Goal: Task Accomplishment & Management: Manage account settings

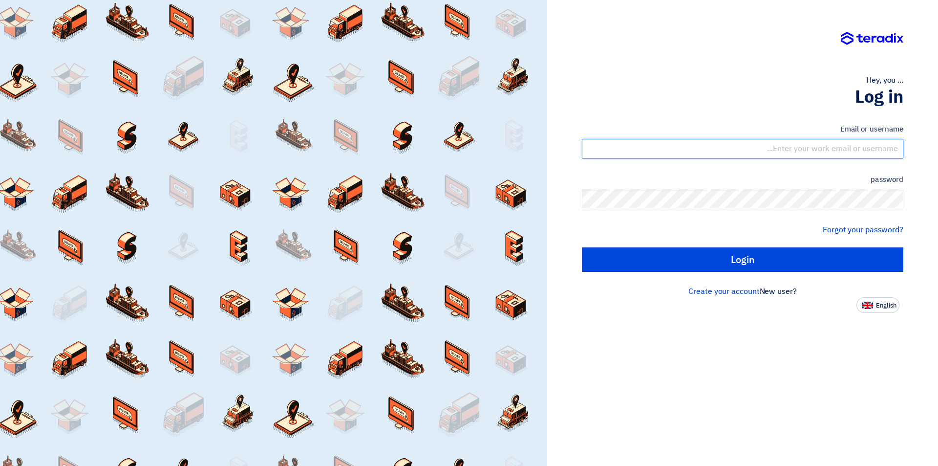
drag, startPoint x: 0, startPoint y: 0, endPoint x: 815, endPoint y: 154, distance: 829.1
click at [815, 154] on input "text" at bounding box center [743, 149] width 322 height 20
drag, startPoint x: 779, startPoint y: 151, endPoint x: 938, endPoint y: 126, distance: 160.9
click at [938, 126] on div "Hey, you ... Log in Email or username [EMAIL_ADDRESS][DOMAIN_NAME] password For…" at bounding box center [742, 233] width 391 height 466
click at [873, 148] on input "[EMAIL_ADDRESS][DOMAIN_NAME]" at bounding box center [743, 149] width 322 height 20
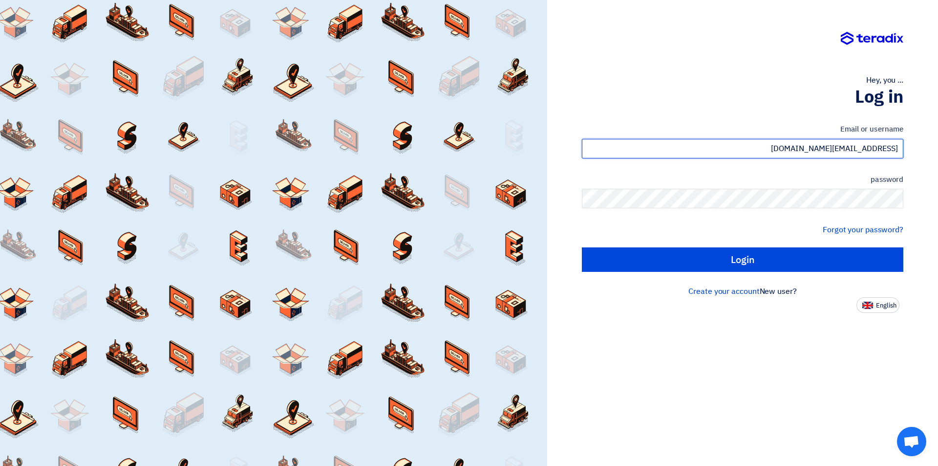
drag, startPoint x: 793, startPoint y: 151, endPoint x: 938, endPoint y: 154, distance: 145.2
click at [938, 154] on div "Hey, you ... Log in Email or username [EMAIL_ADDRESS][DOMAIN_NAME] password For…" at bounding box center [742, 233] width 391 height 466
type input "س"
paste input "[EMAIL_ADDRESS][DOMAIN_NAME]"
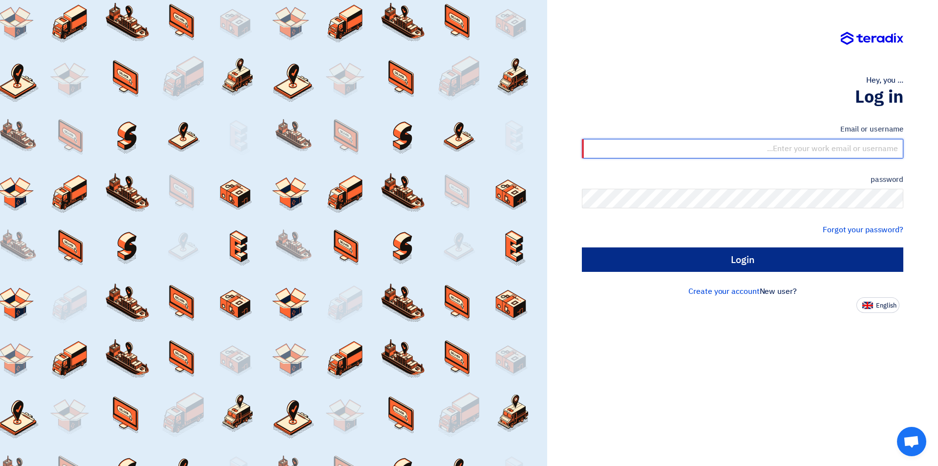
type input "[EMAIL_ADDRESS][DOMAIN_NAME]"
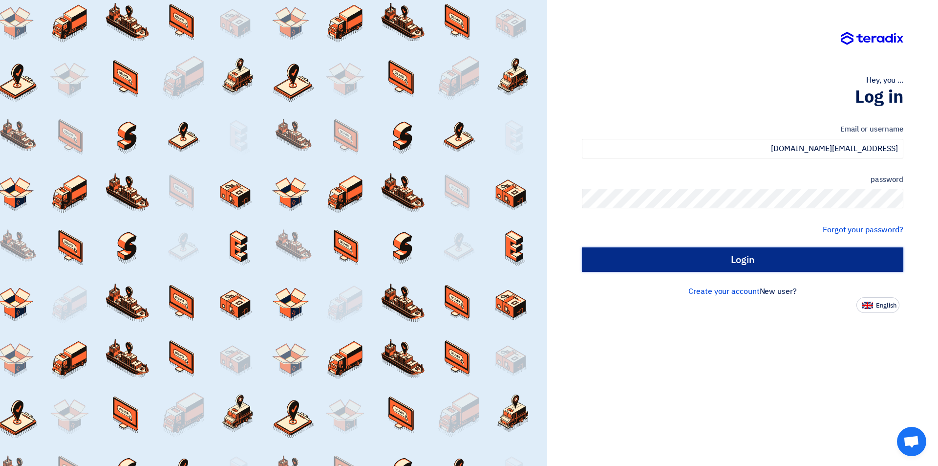
click at [781, 263] on input "Login" at bounding box center [743, 259] width 322 height 24
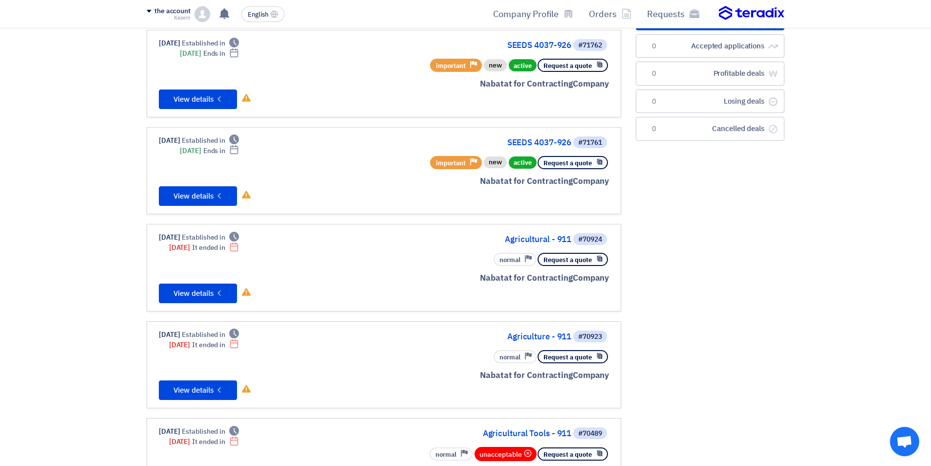
scroll to position [98, 0]
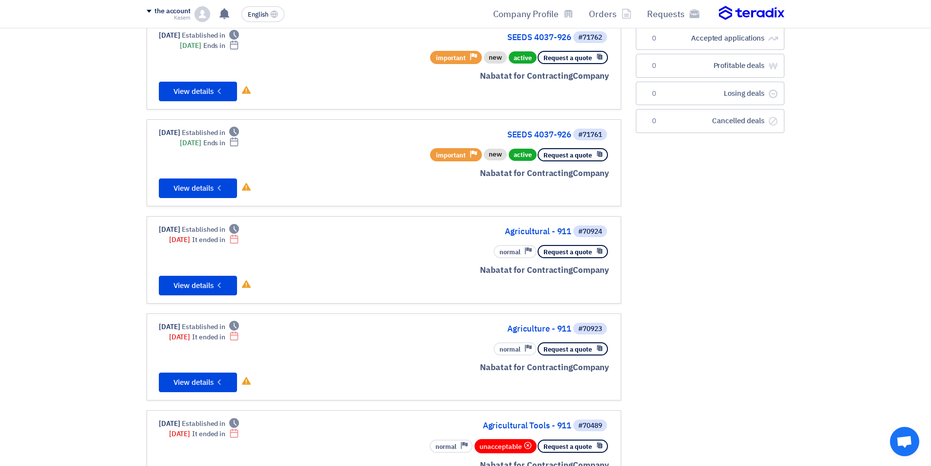
click at [562, 265] on font "Nabatat for Contracting" at bounding box center [526, 270] width 93 height 12
click at [566, 251] on font "Request a quote" at bounding box center [567, 251] width 48 height 9
click at [534, 230] on font "Agricultural - 911" at bounding box center [538, 231] width 66 height 12
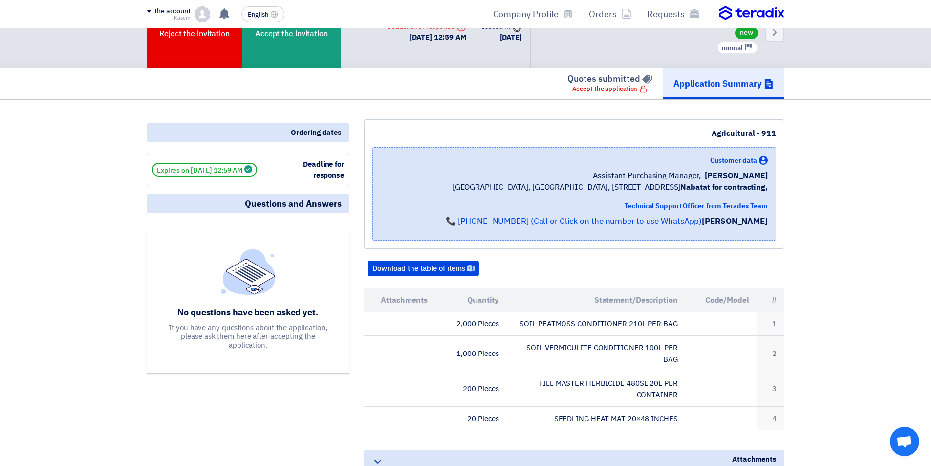
scroll to position [49, 0]
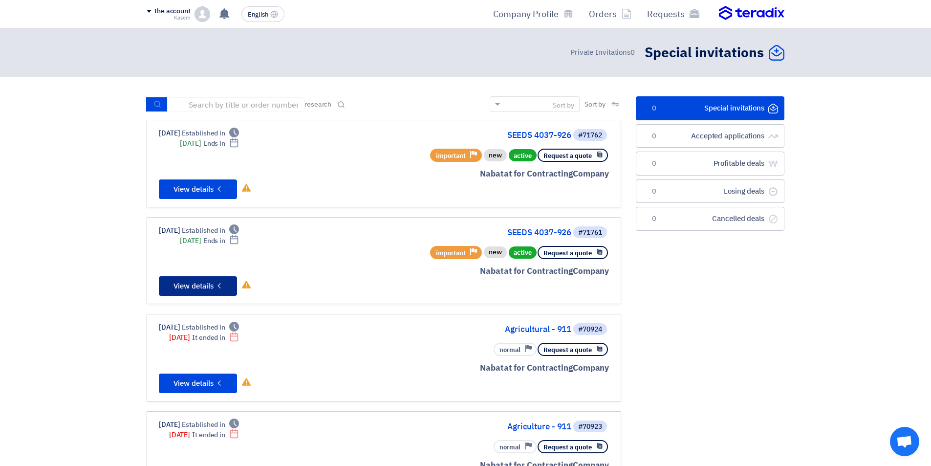
click at [201, 284] on font "View details" at bounding box center [193, 285] width 40 height 11
click at [195, 186] on font "View details" at bounding box center [193, 189] width 40 height 11
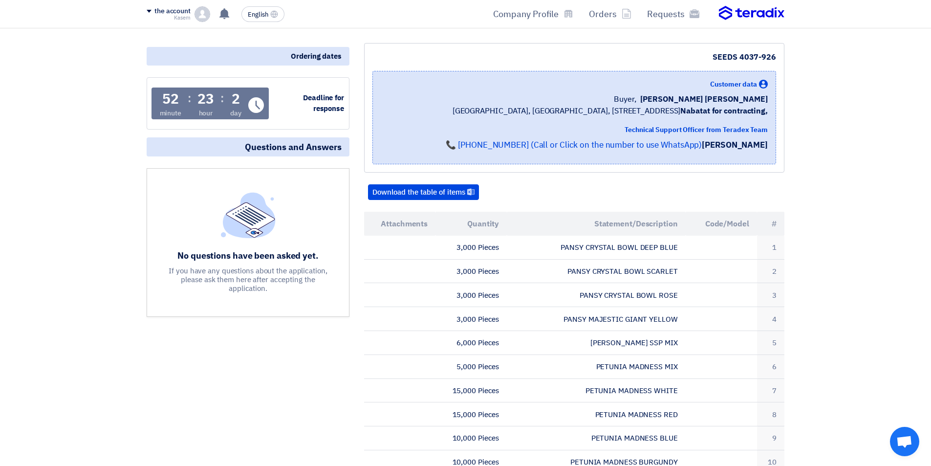
scroll to position [98, 0]
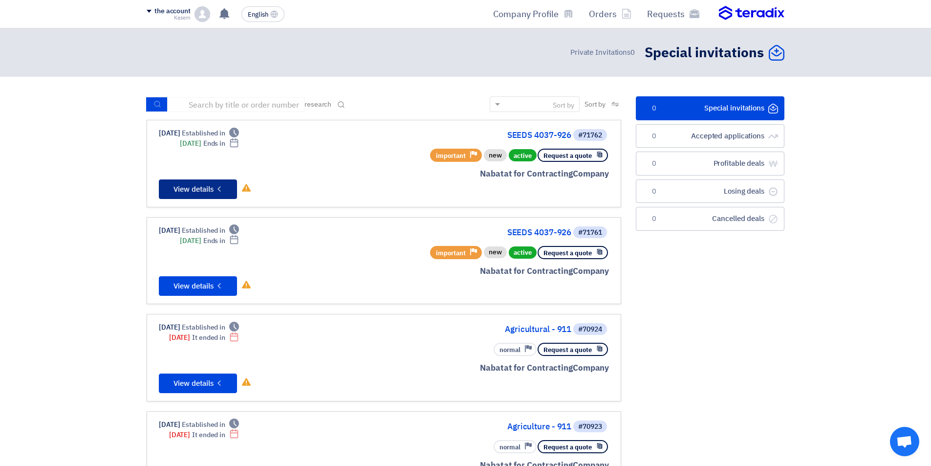
click at [213, 191] on font "View details" at bounding box center [193, 189] width 40 height 11
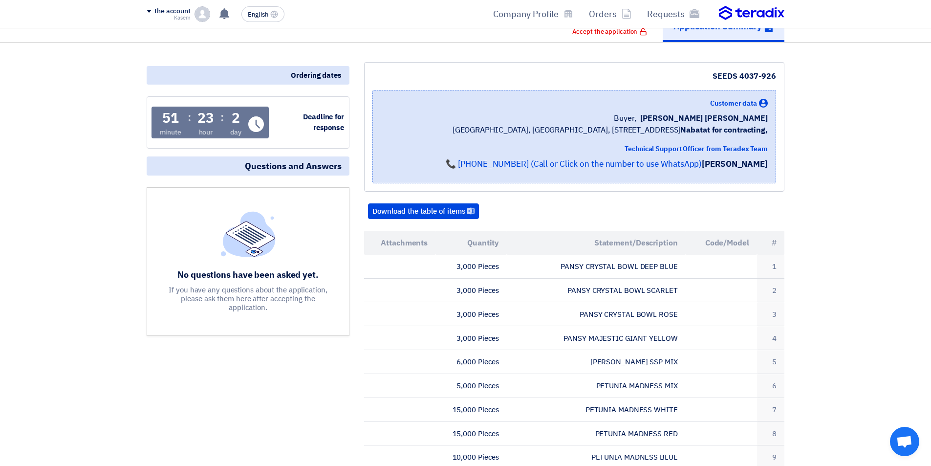
scroll to position [98, 0]
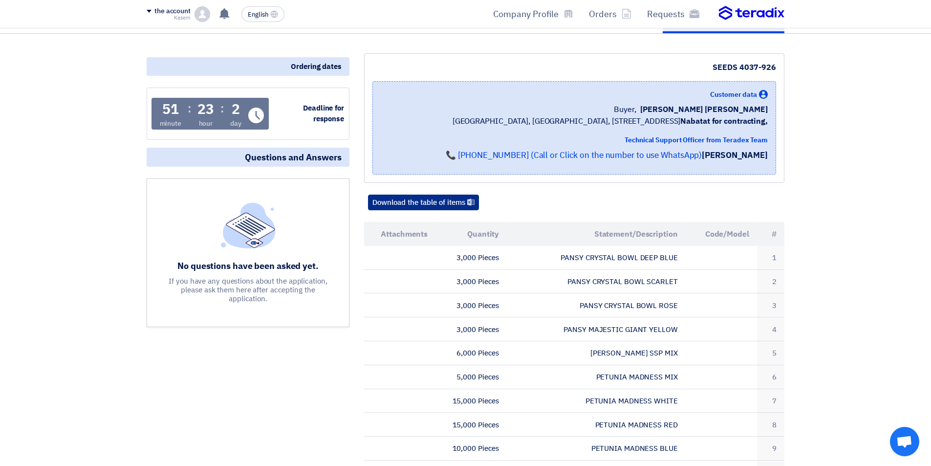
click at [418, 204] on font "Download the table of items" at bounding box center [418, 202] width 93 height 11
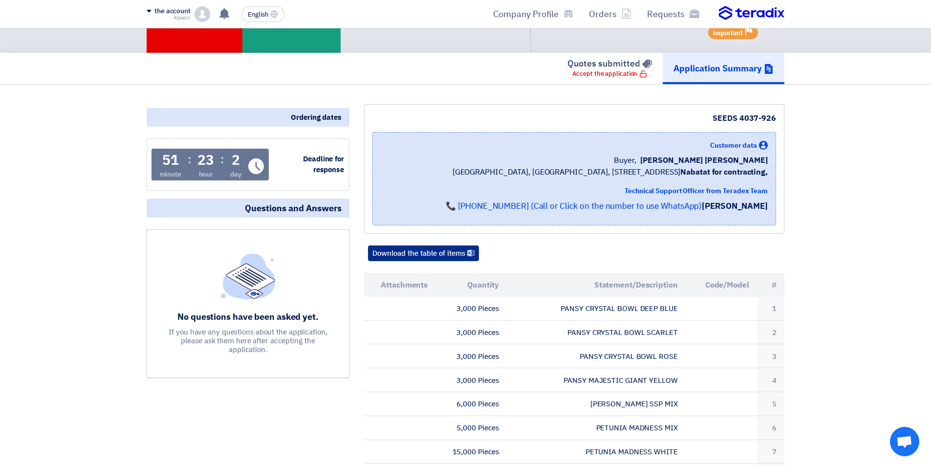
scroll to position [0, 0]
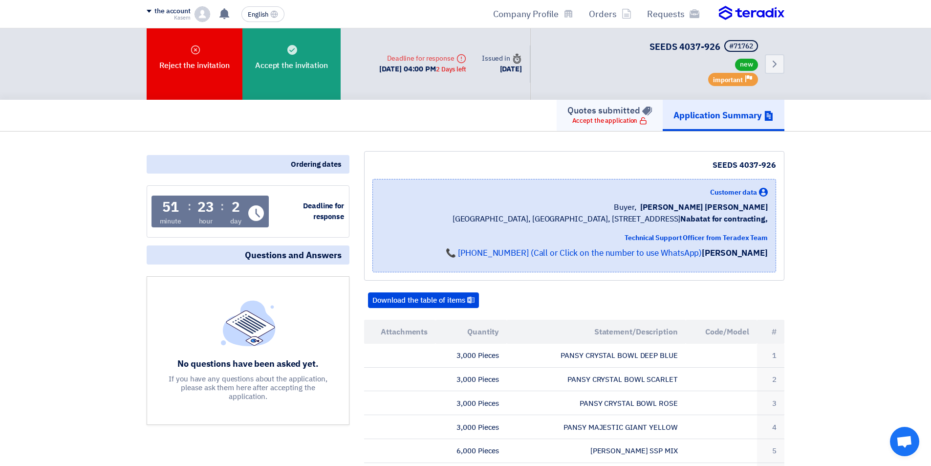
click at [612, 117] on font "Accept the application" at bounding box center [604, 120] width 65 height 9
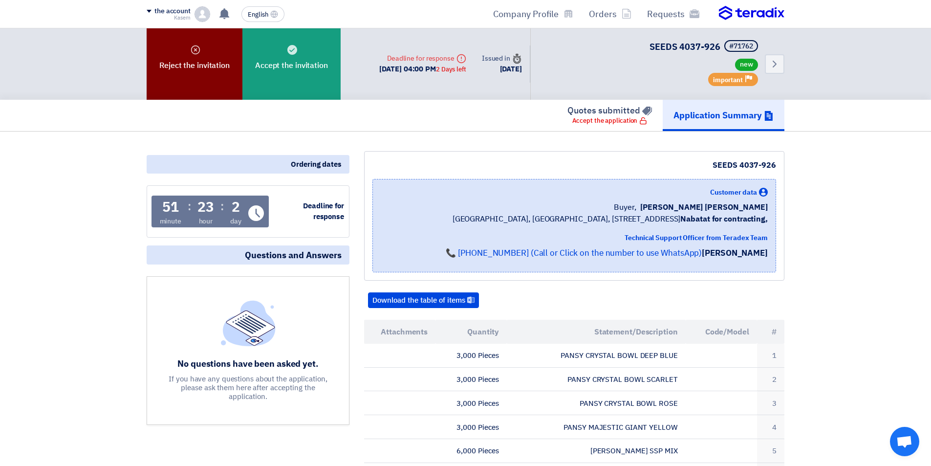
click at [204, 69] on font "Reject the invitation" at bounding box center [194, 66] width 70 height 12
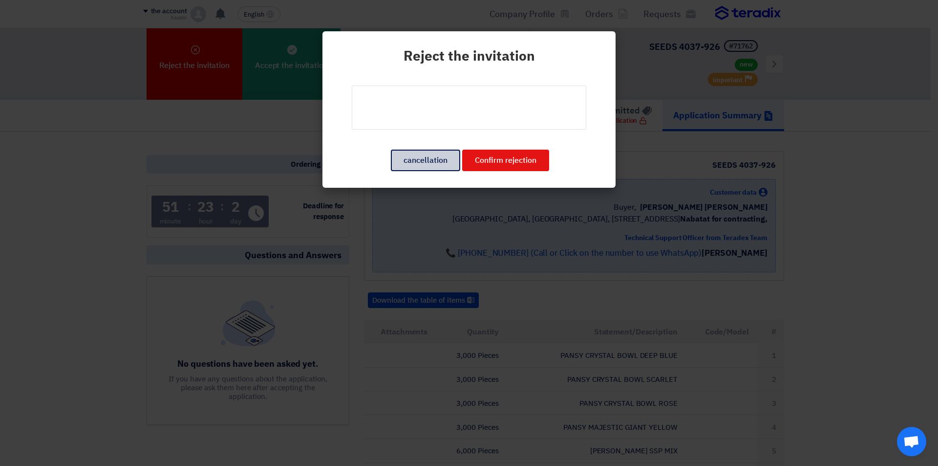
click at [419, 165] on font "cancellation" at bounding box center [426, 160] width 44 height 12
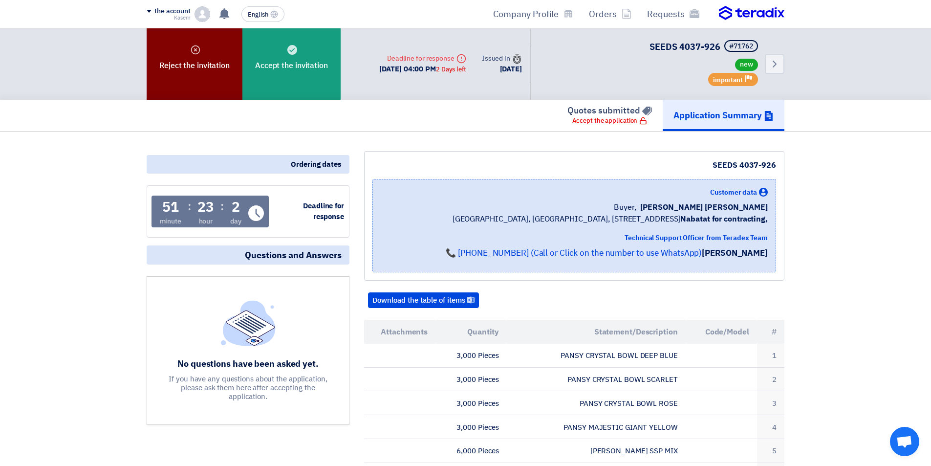
click at [194, 58] on div "Reject the invitation" at bounding box center [195, 63] width 96 height 71
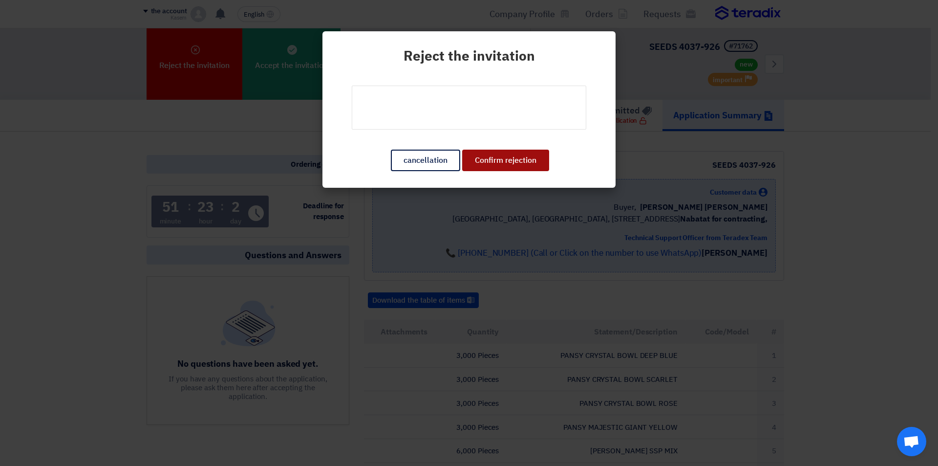
click at [493, 160] on font "Confirm rejection" at bounding box center [506, 160] width 62 height 12
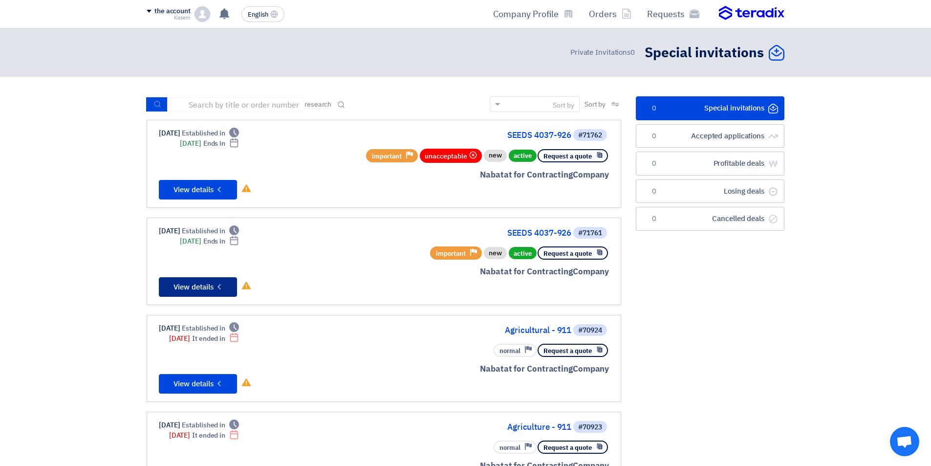
click at [212, 287] on font "View details" at bounding box center [193, 286] width 40 height 11
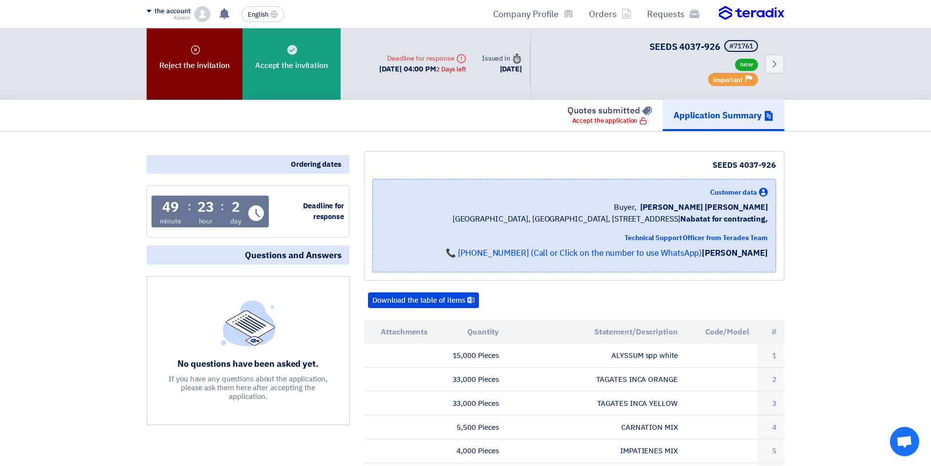
click at [181, 67] on font "Reject the invitation" at bounding box center [194, 66] width 70 height 12
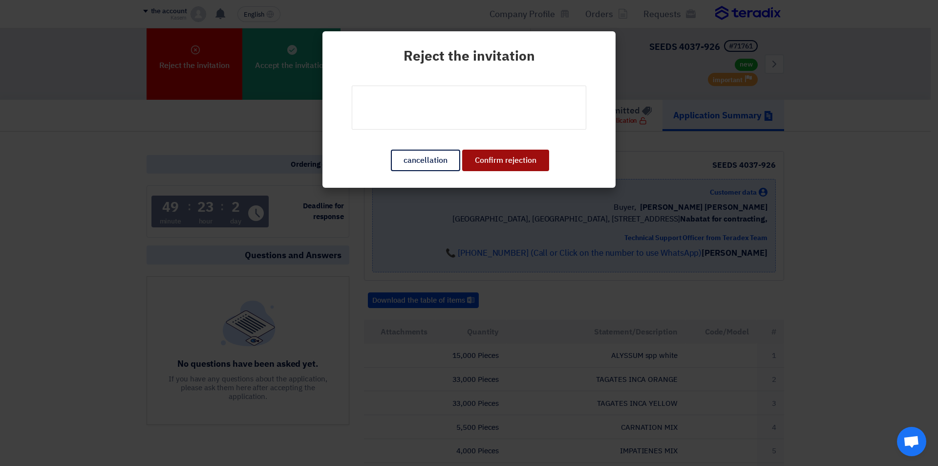
click at [508, 163] on font "Confirm rejection" at bounding box center [506, 160] width 62 height 12
